Goal: Task Accomplishment & Management: Use online tool/utility

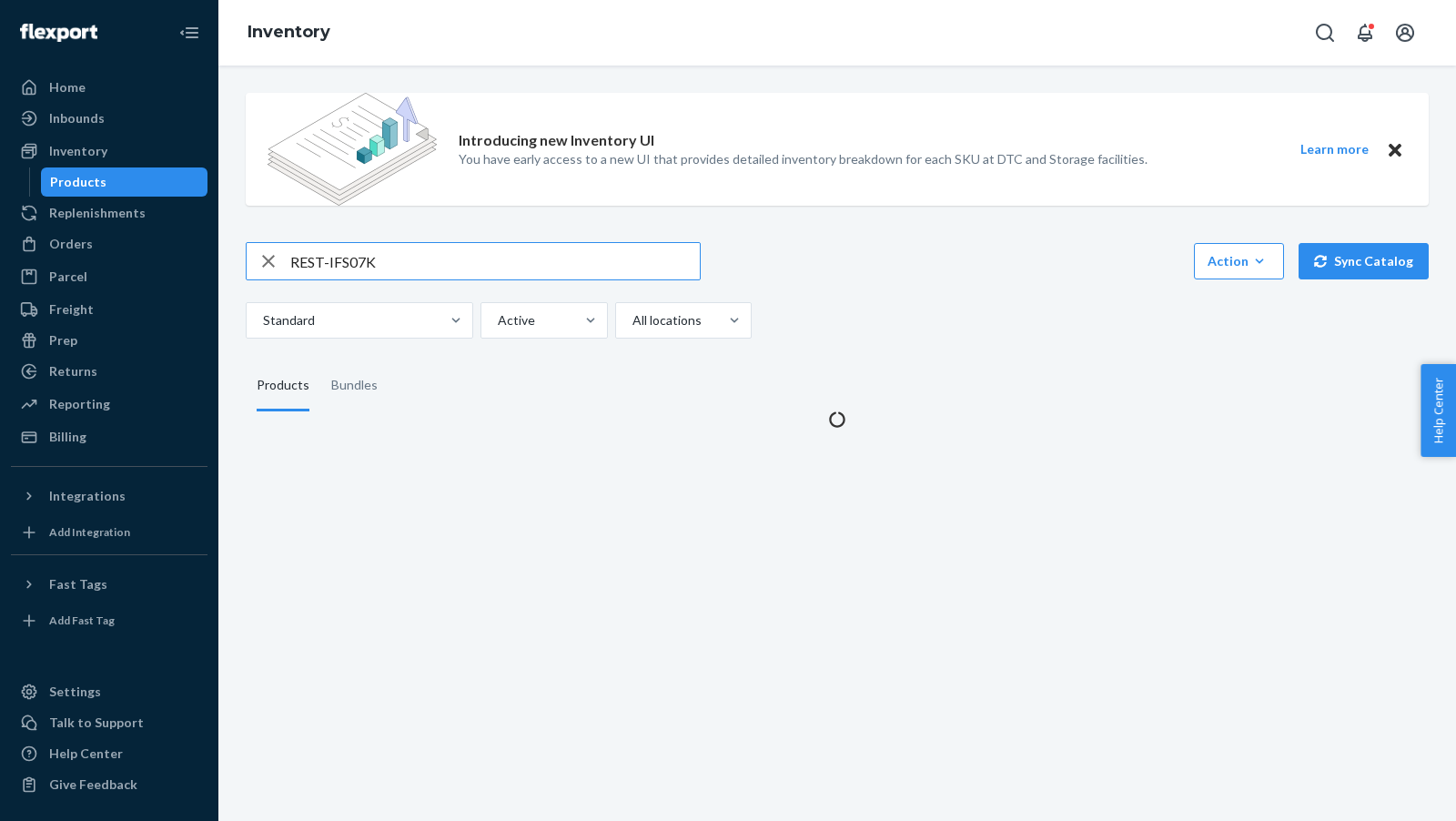
click at [468, 257] on input "REST-IFS07K" at bounding box center [495, 261] width 410 height 36
click at [468, 258] on input "REST-IFS07K" at bounding box center [495, 261] width 410 height 36
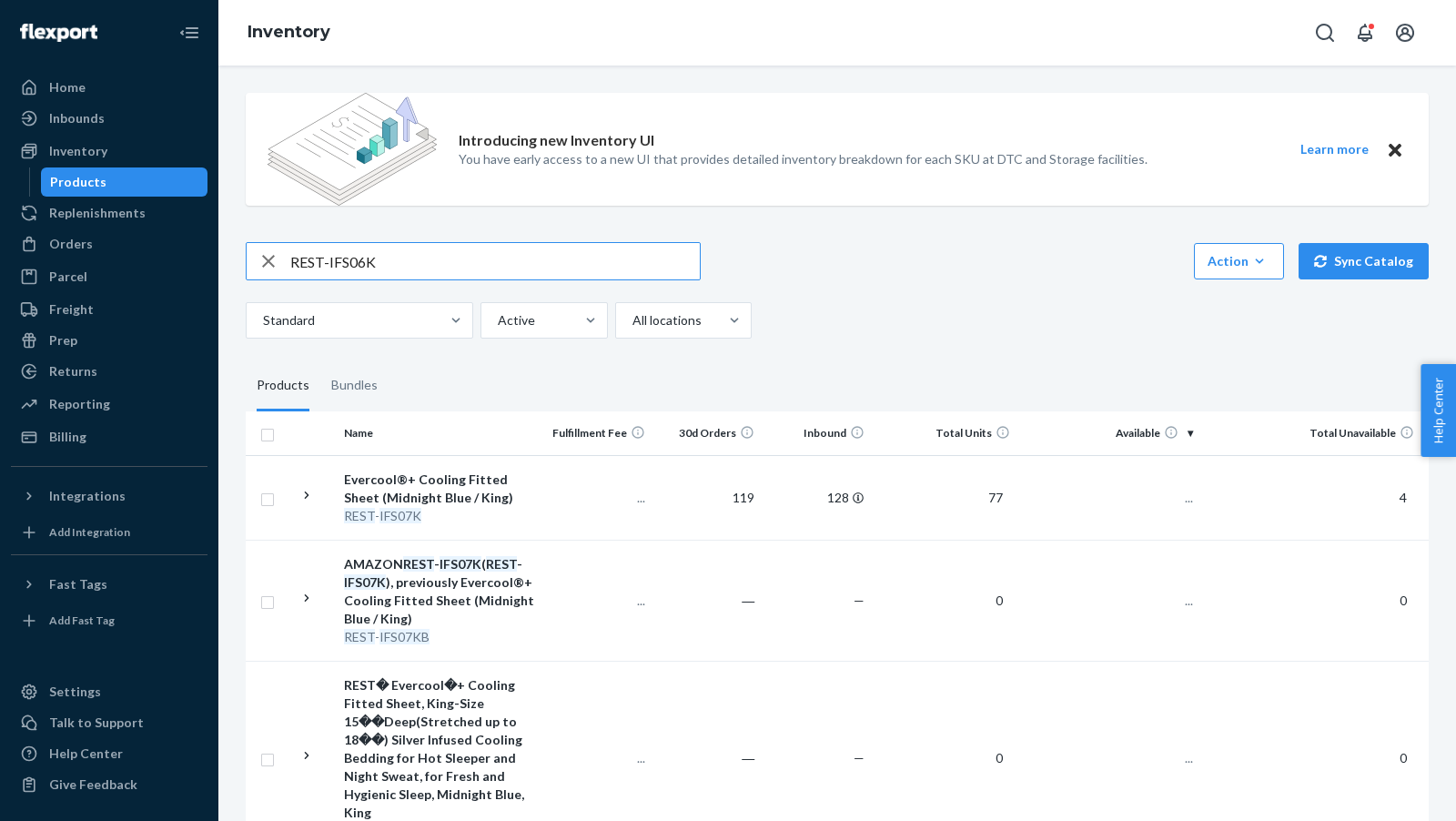
type input "REST-IFS06K"
click at [1178, 503] on span "44" at bounding box center [1178, 498] width 29 height 15
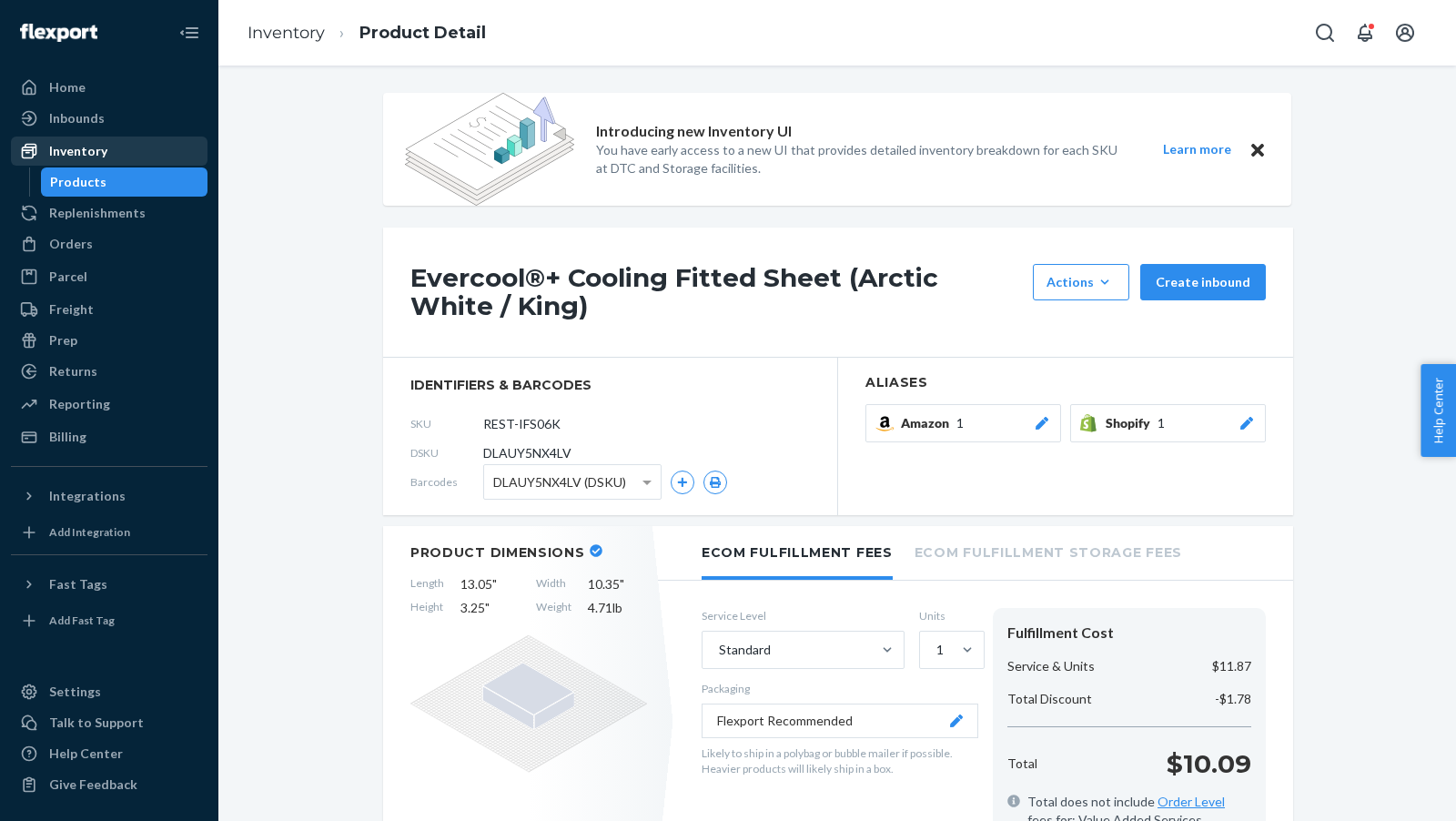
click at [96, 155] on div "Inventory" at bounding box center [77, 151] width 58 height 18
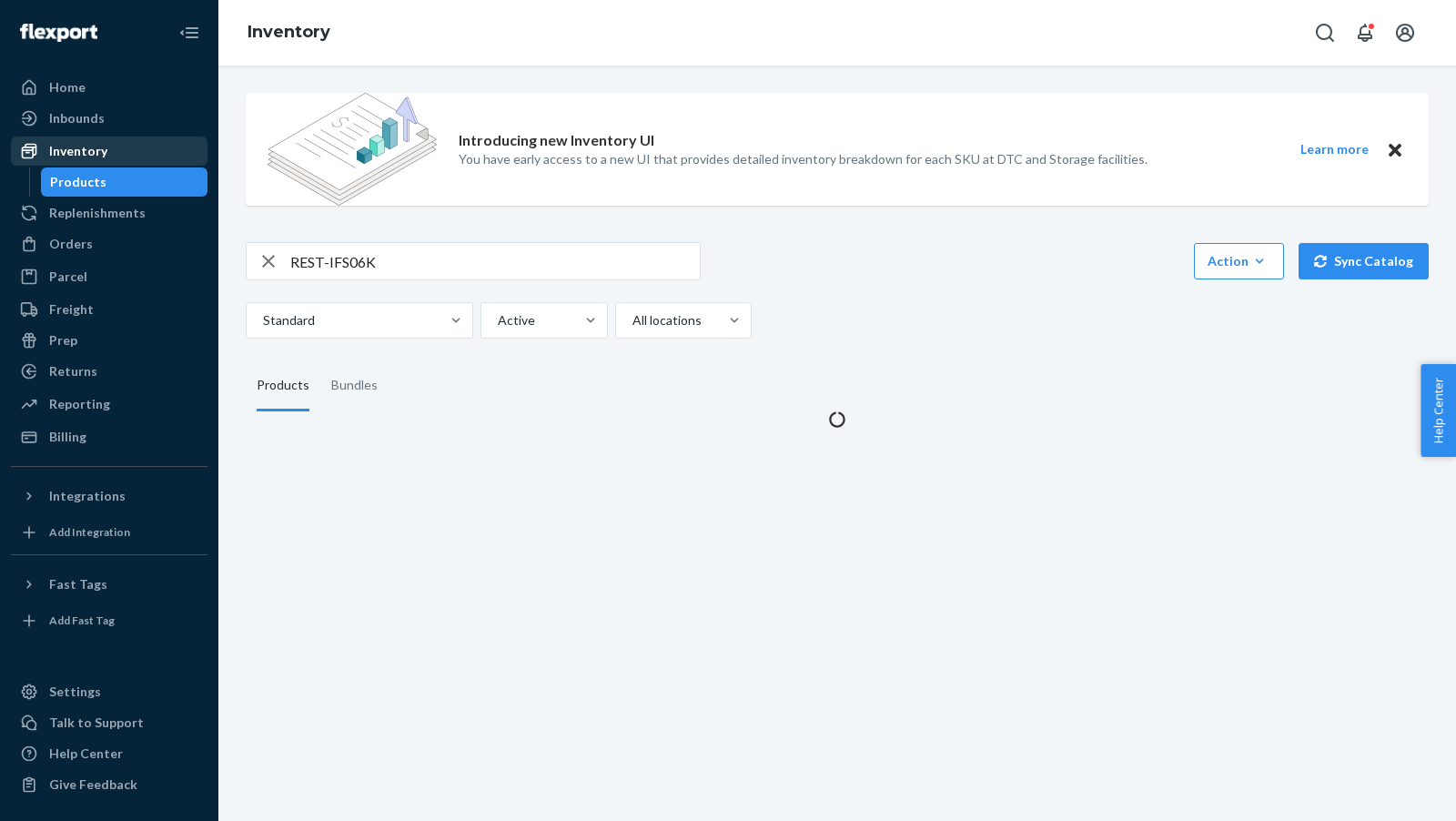
click at [95, 155] on div "Inventory" at bounding box center [77, 151] width 58 height 18
click at [433, 260] on input "REST-IFS06K" at bounding box center [495, 261] width 410 height 36
click at [434, 260] on input "REST-IFS06K" at bounding box center [495, 261] width 410 height 36
paste input "SCD03Q"
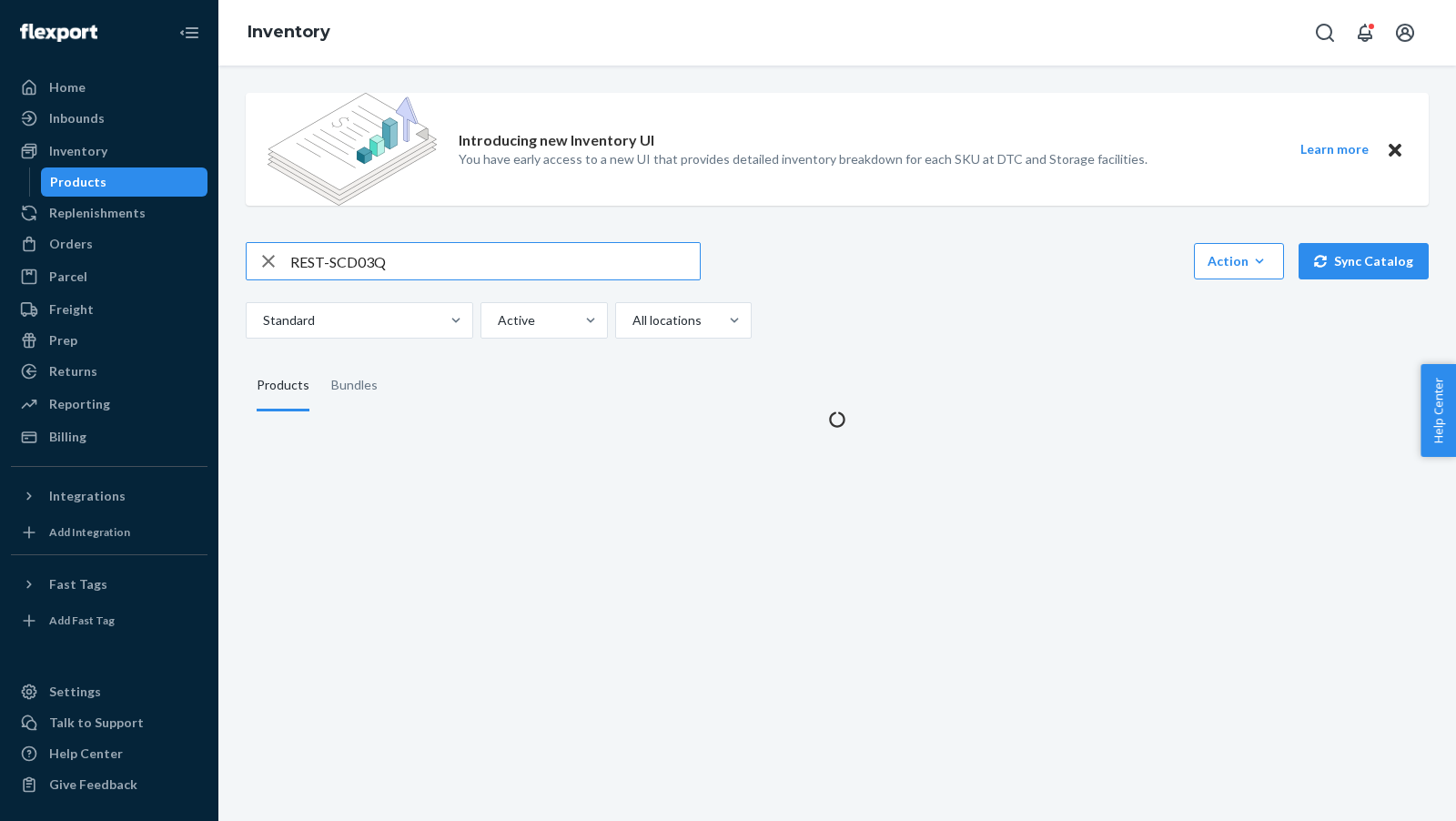
type input "REST-SCD03Q"
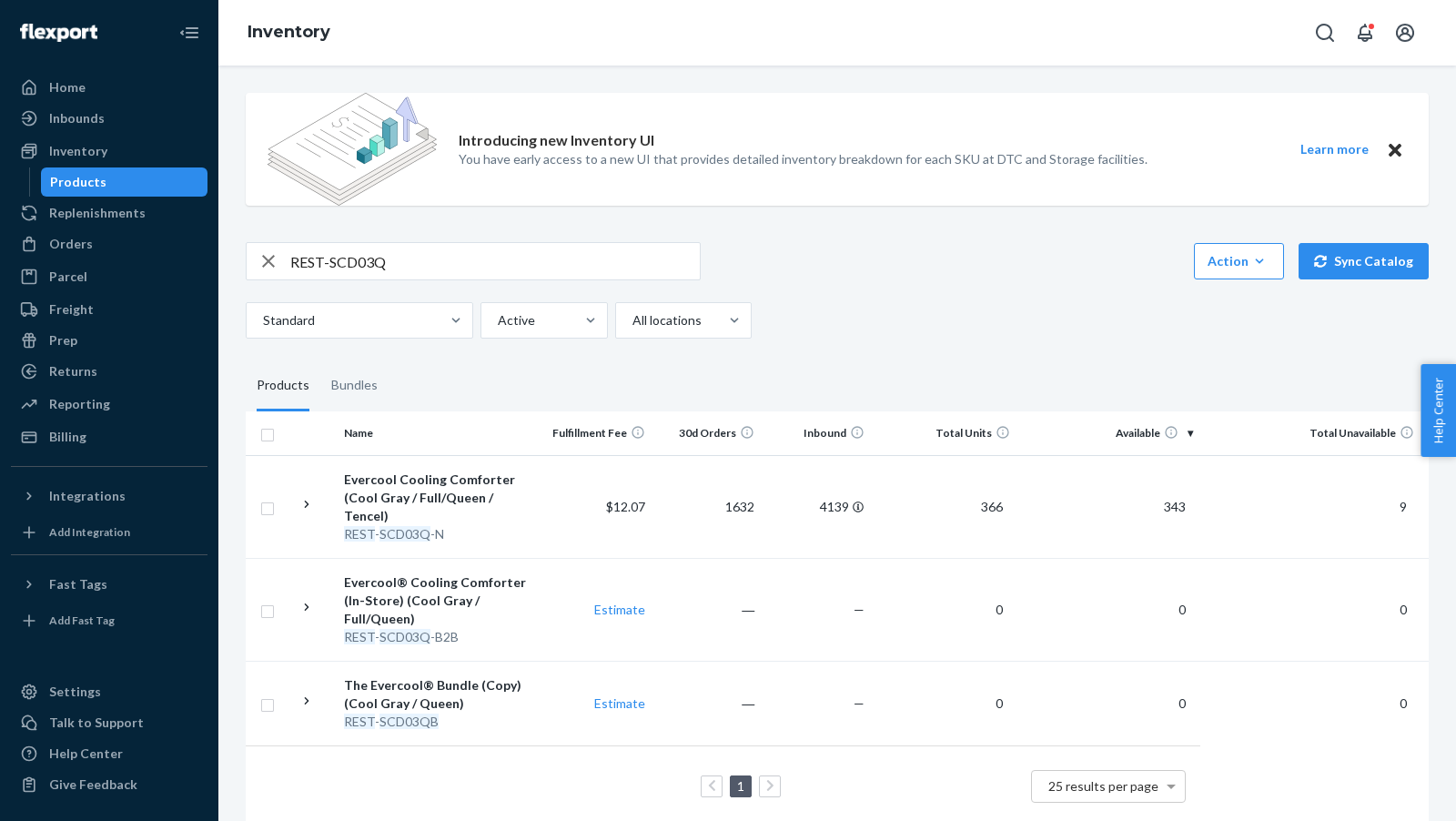
click at [1179, 507] on td "343" at bounding box center [1108, 507] width 182 height 103
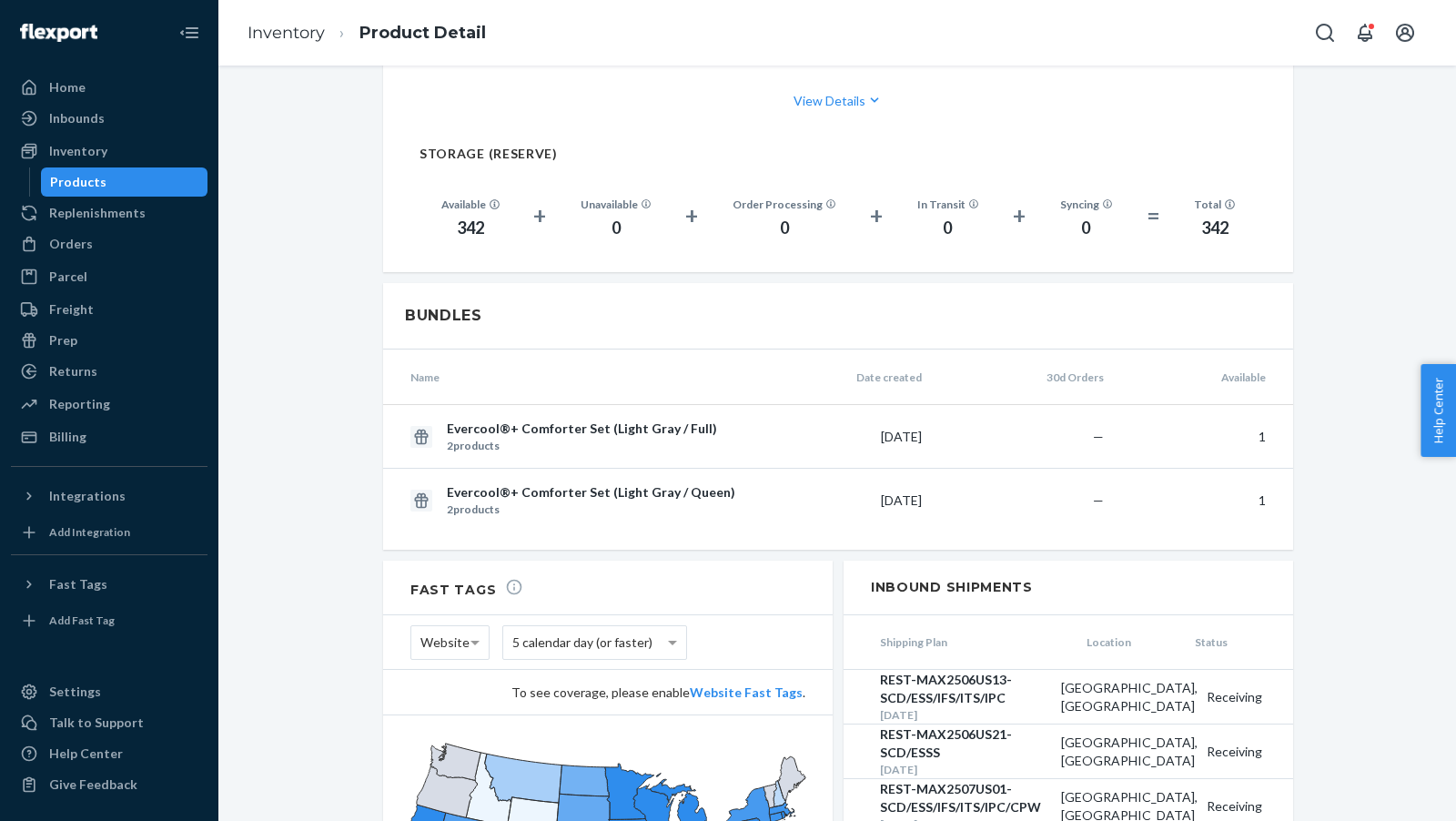
scroll to position [1084, 0]
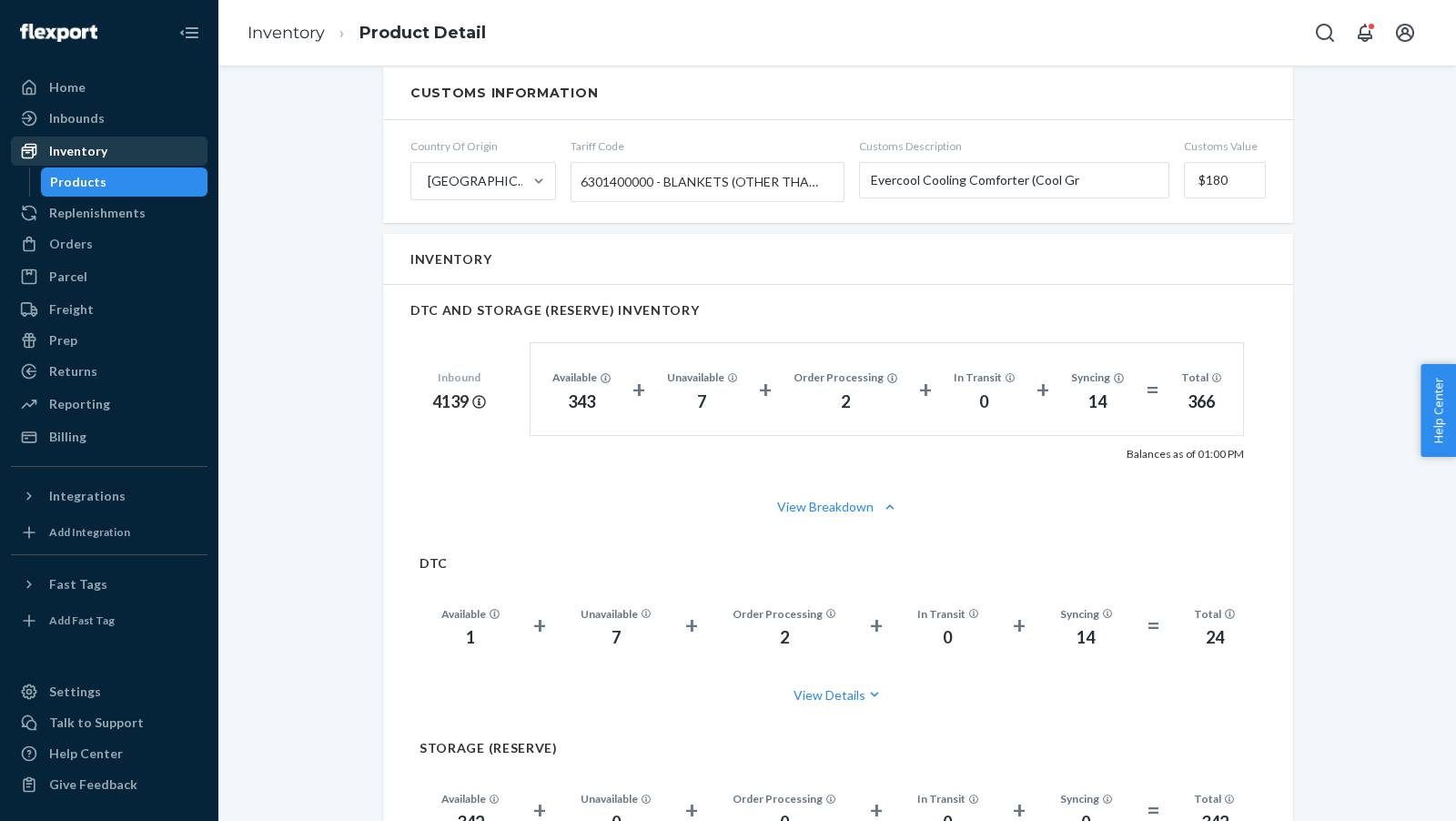
click at [92, 154] on div "Inventory" at bounding box center [77, 151] width 58 height 18
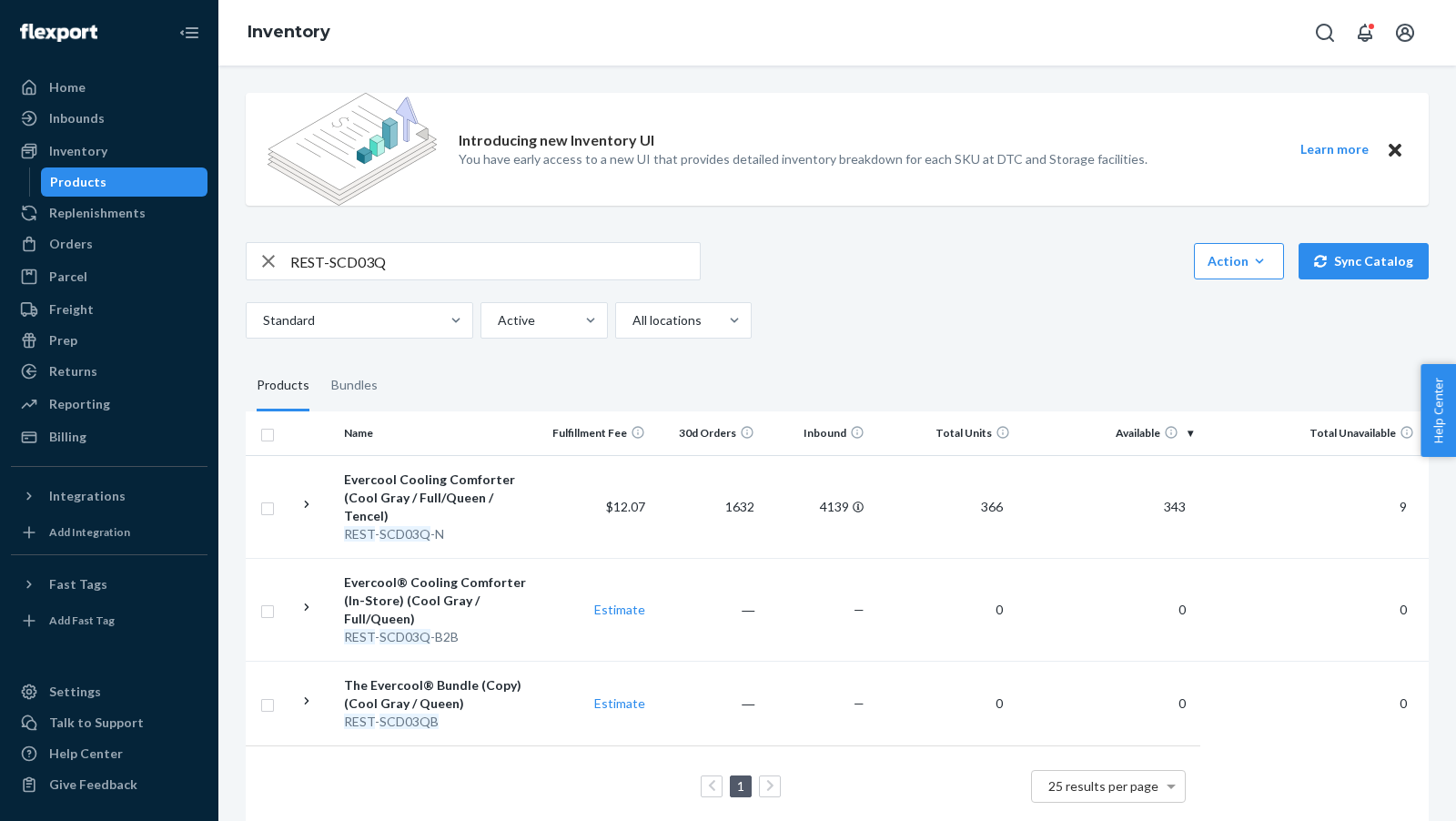
click at [513, 267] on input "REST-SCD03Q" at bounding box center [495, 261] width 410 height 36
click at [513, 268] on input "REST-SCD03Q" at bounding box center [495, 261] width 410 height 36
click at [512, 268] on input "REST-SCD03Q" at bounding box center [495, 261] width 410 height 36
paste input "ITS07FQD"
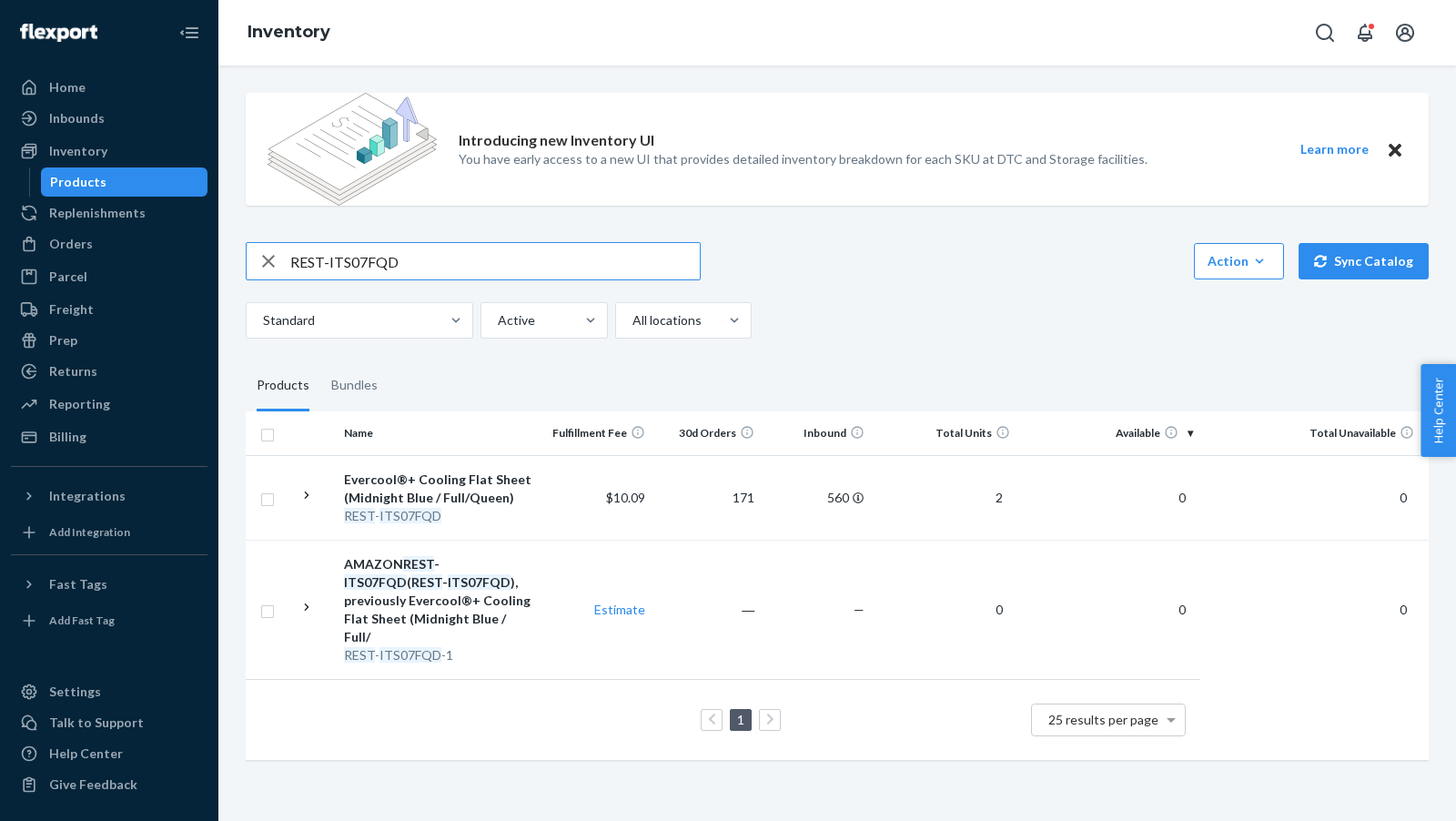
click at [445, 265] on input "REST-ITS07FQD" at bounding box center [495, 261] width 410 height 36
click at [444, 265] on input "REST-ITS07FQD" at bounding box center [495, 261] width 410 height 36
paste input "SCD03T"
type input "REST-SCD03T"
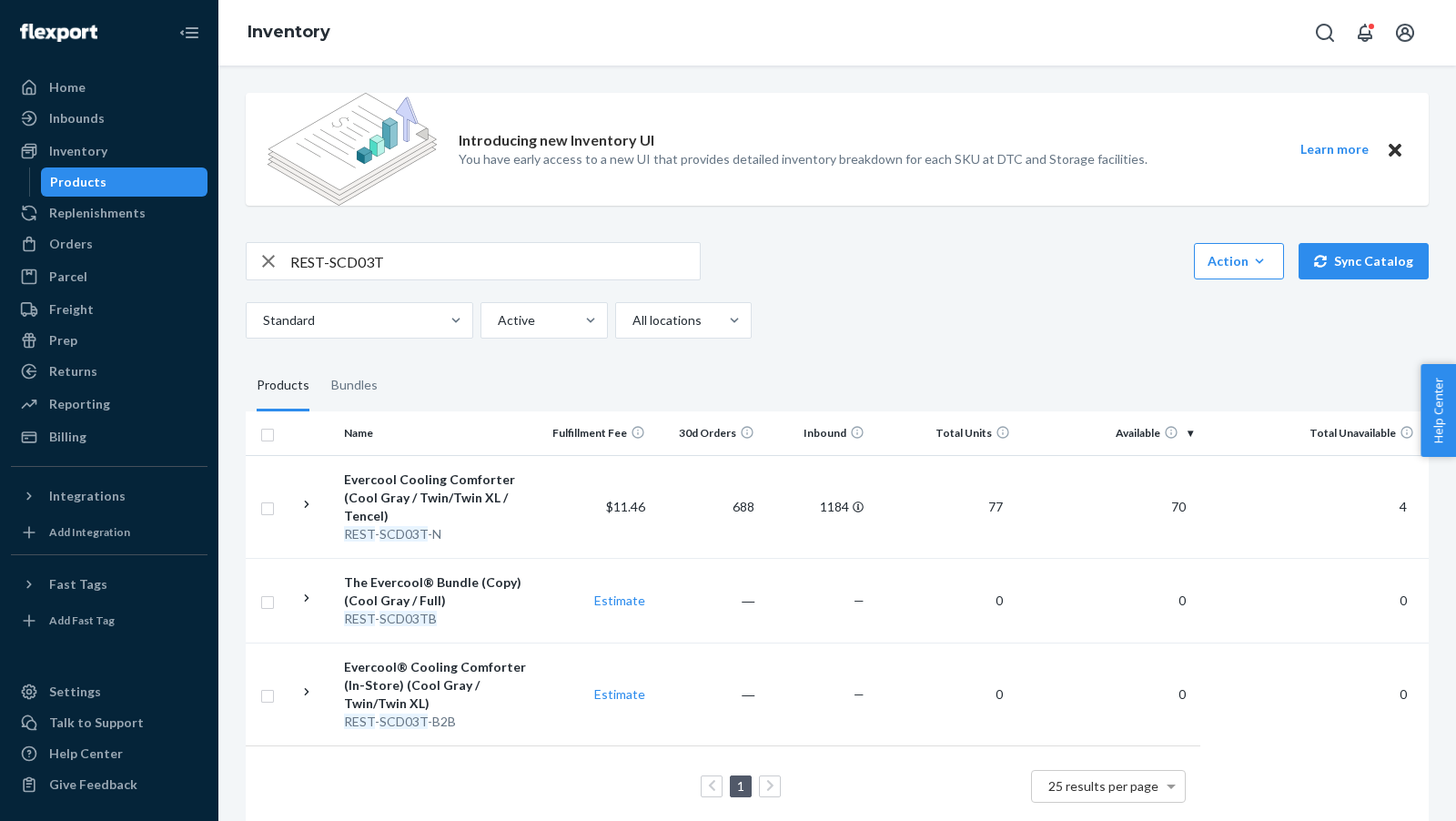
click at [1185, 509] on span "70" at bounding box center [1178, 507] width 29 height 15
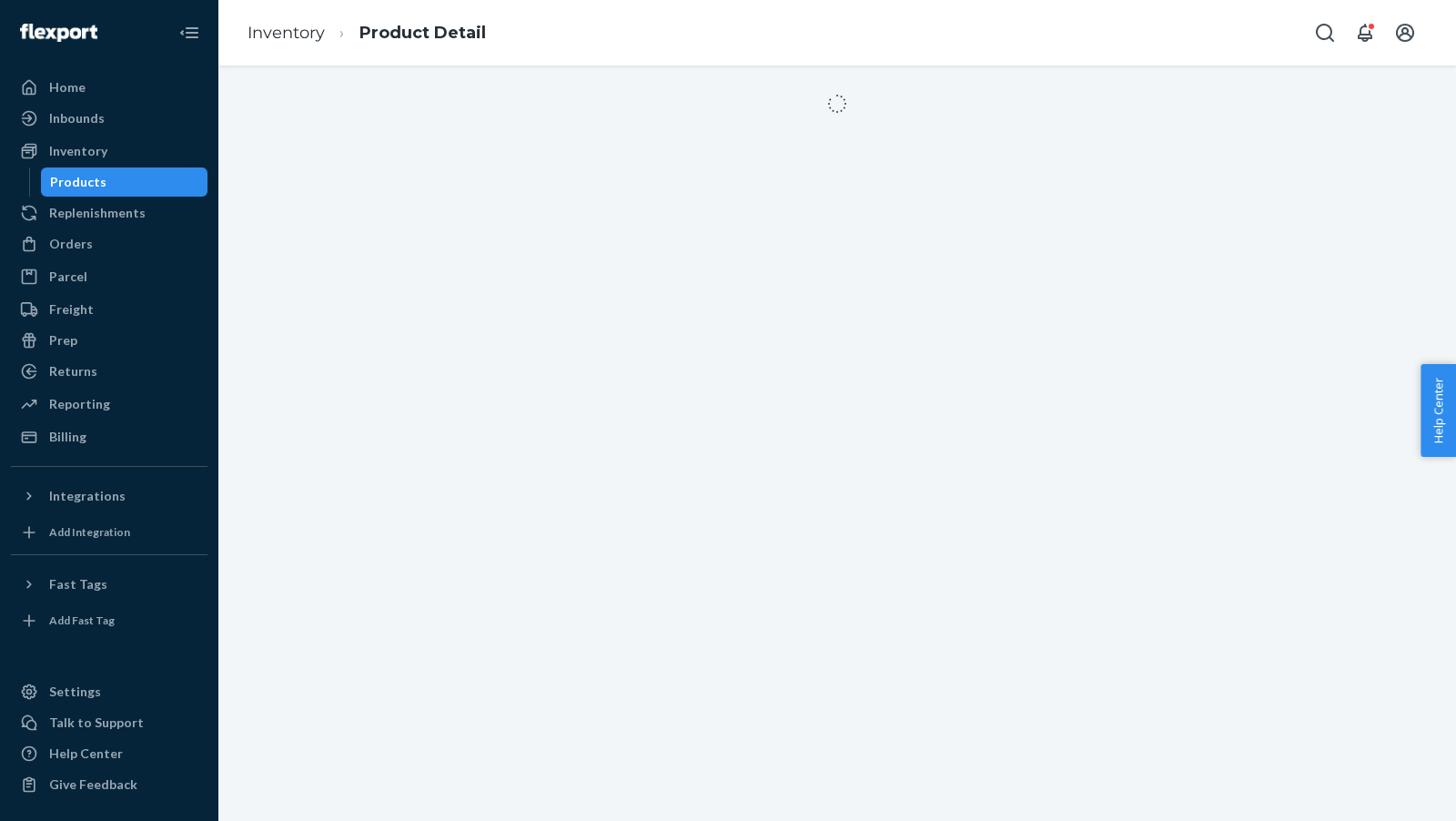
click at [1185, 509] on div at bounding box center [838, 443] width 1238 height 756
